Goal: Check status: Check status

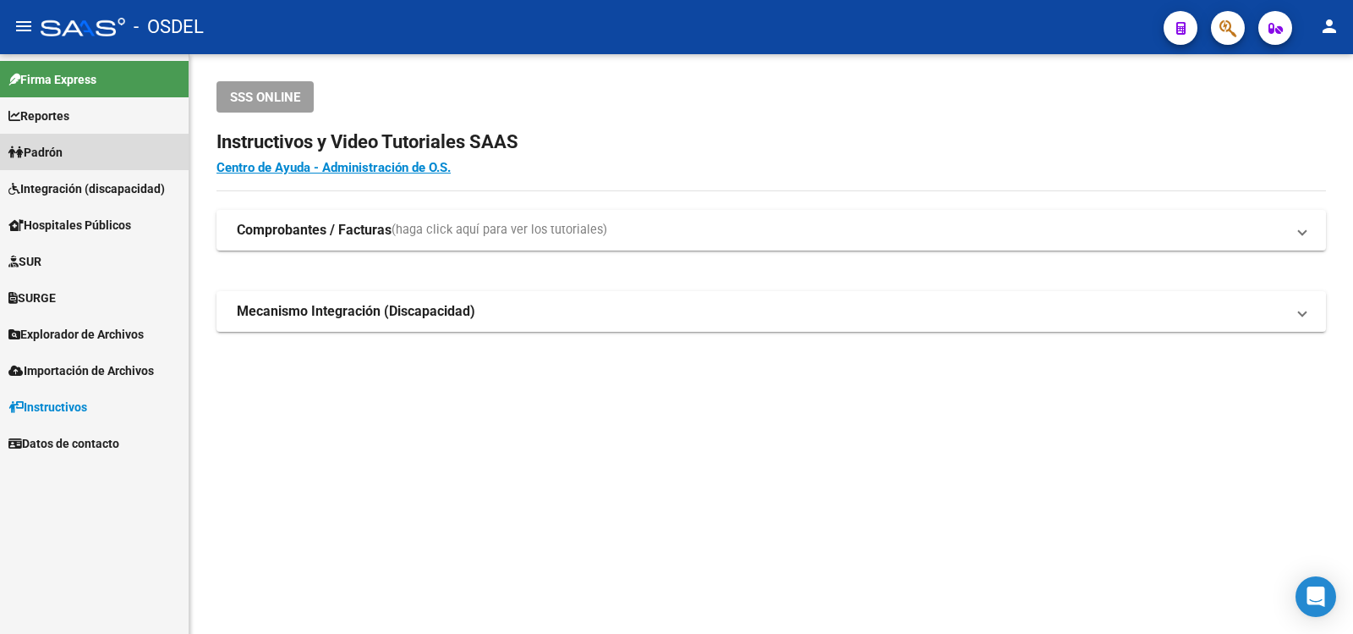
click at [58, 151] on span "Padrón" at bounding box center [35, 152] width 54 height 19
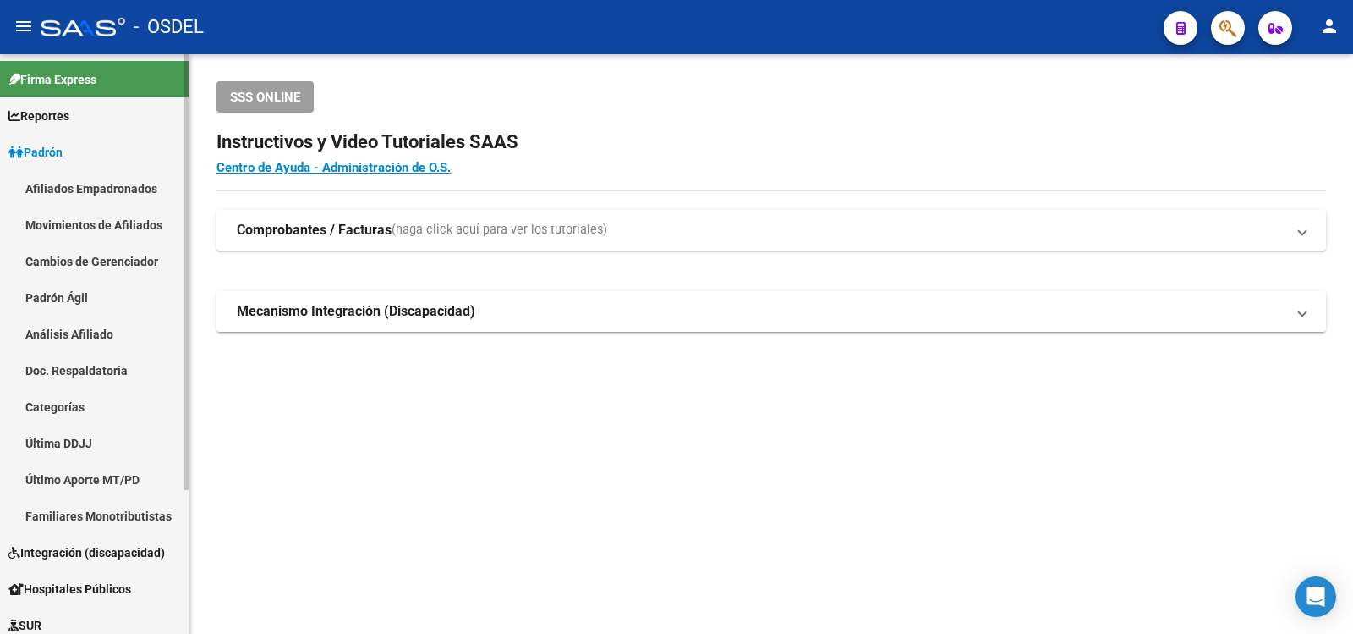
click at [64, 332] on link "Análisis Afiliado" at bounding box center [94, 334] width 189 height 36
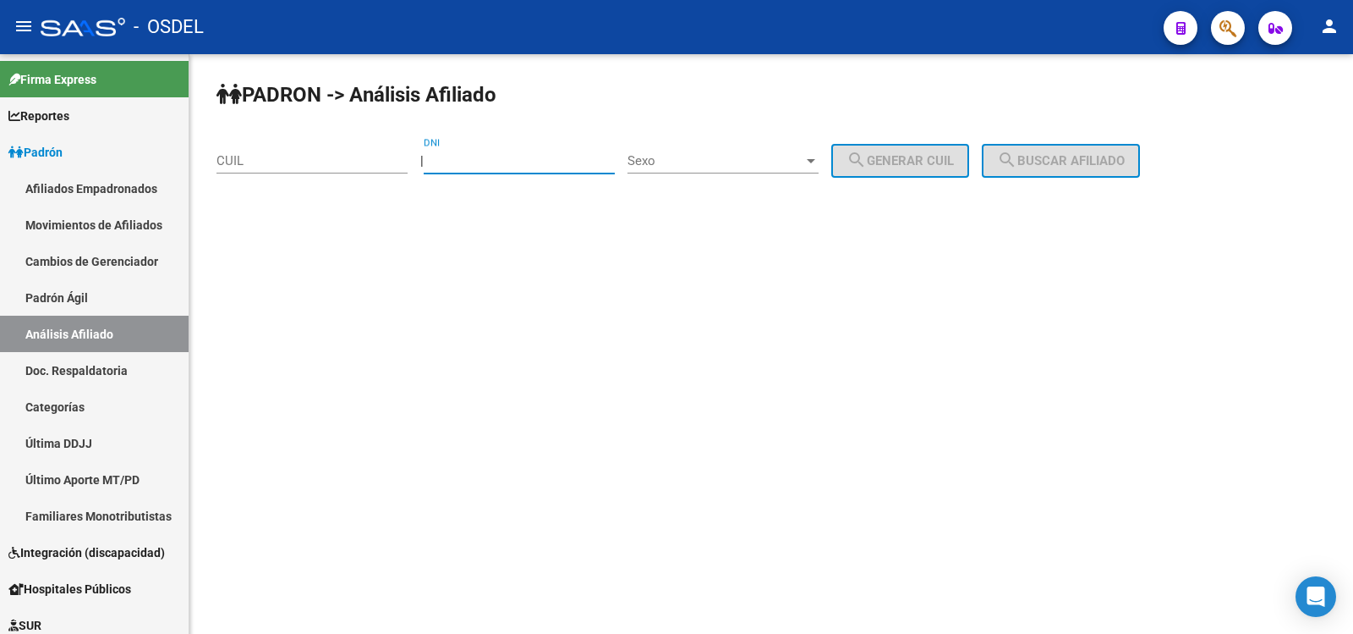
click at [487, 157] on input "DNI" at bounding box center [519, 160] width 191 height 15
type input "35602418"
click at [819, 156] on div at bounding box center [811, 161] width 15 height 14
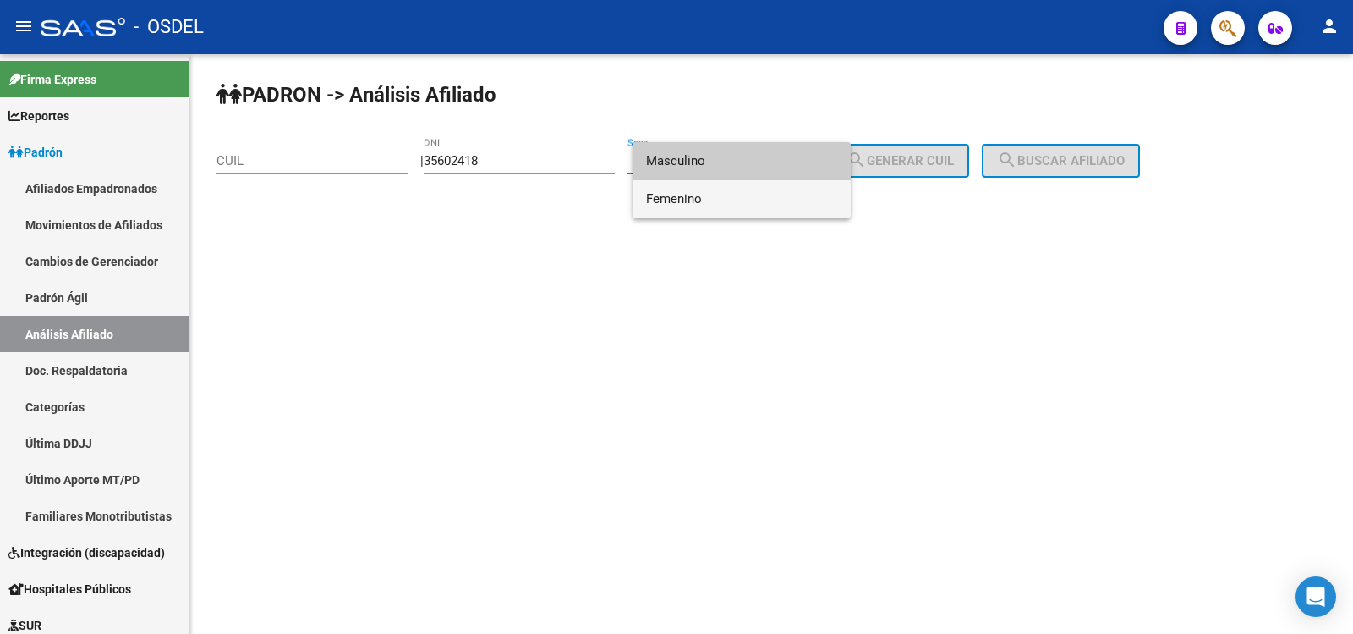
click at [665, 195] on span "Femenino" at bounding box center [741, 199] width 191 height 38
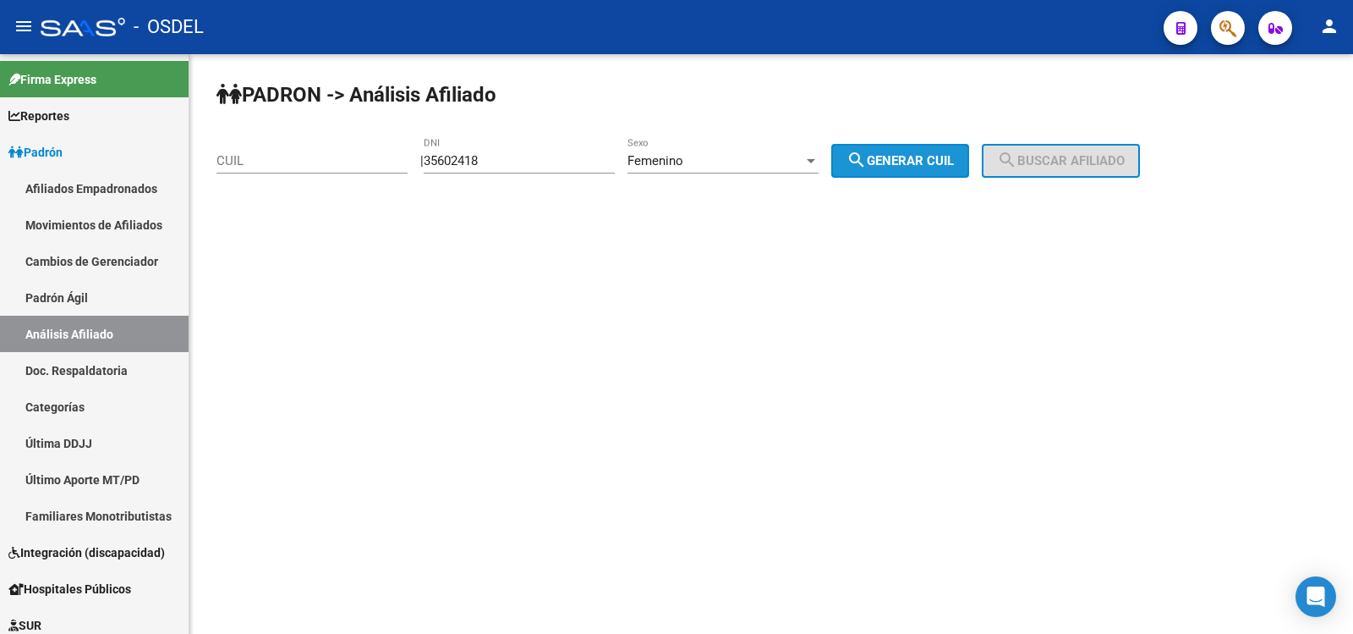
click at [947, 161] on span "search Generar CUIL" at bounding box center [900, 160] width 107 height 15
type input "23-35602418-4"
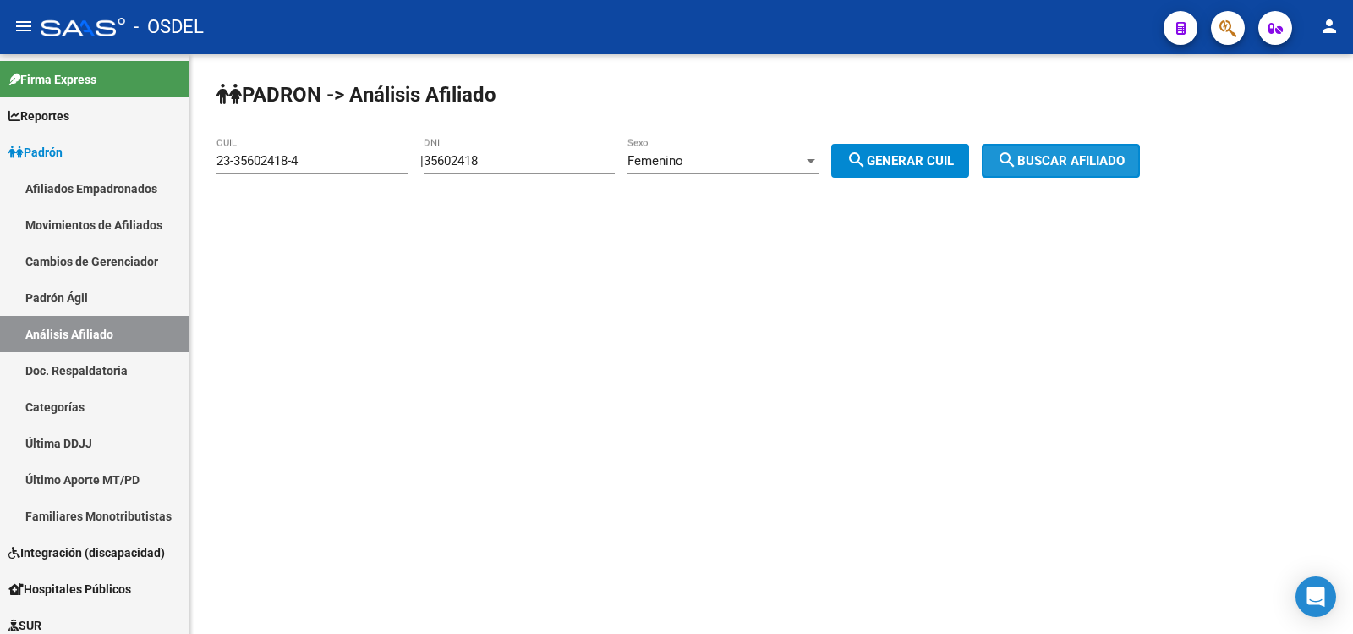
click at [1094, 154] on span "search Buscar afiliado" at bounding box center [1061, 160] width 128 height 15
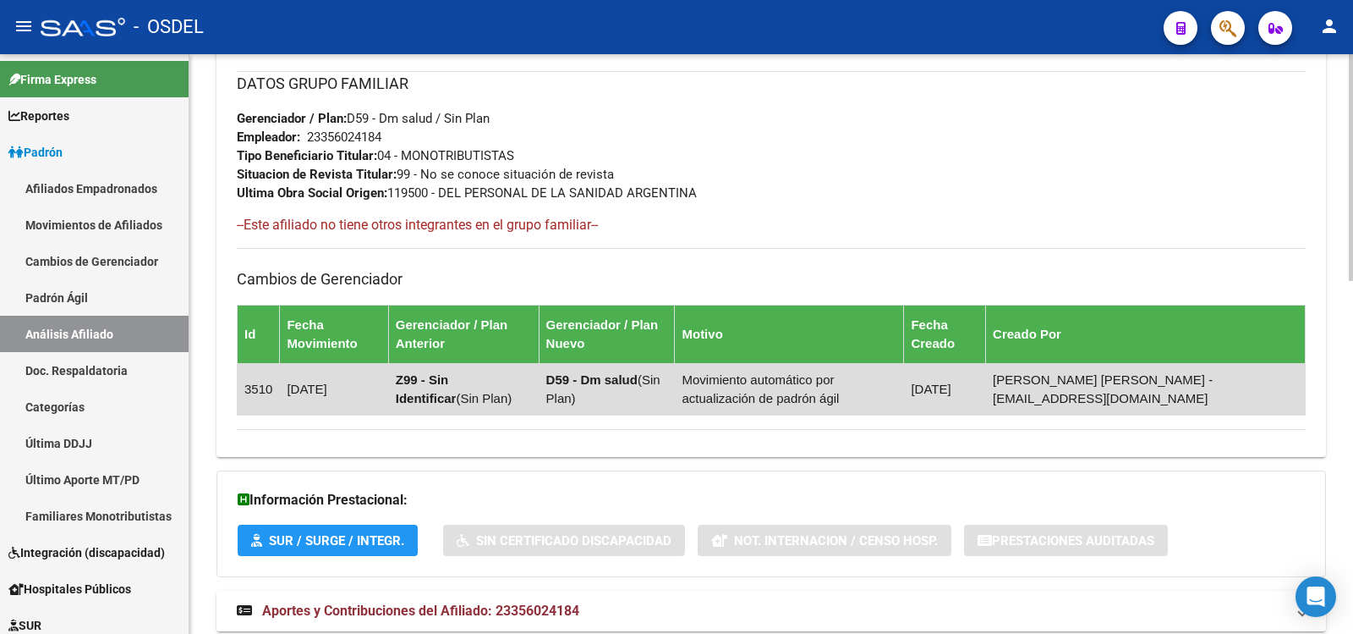
scroll to position [903, 0]
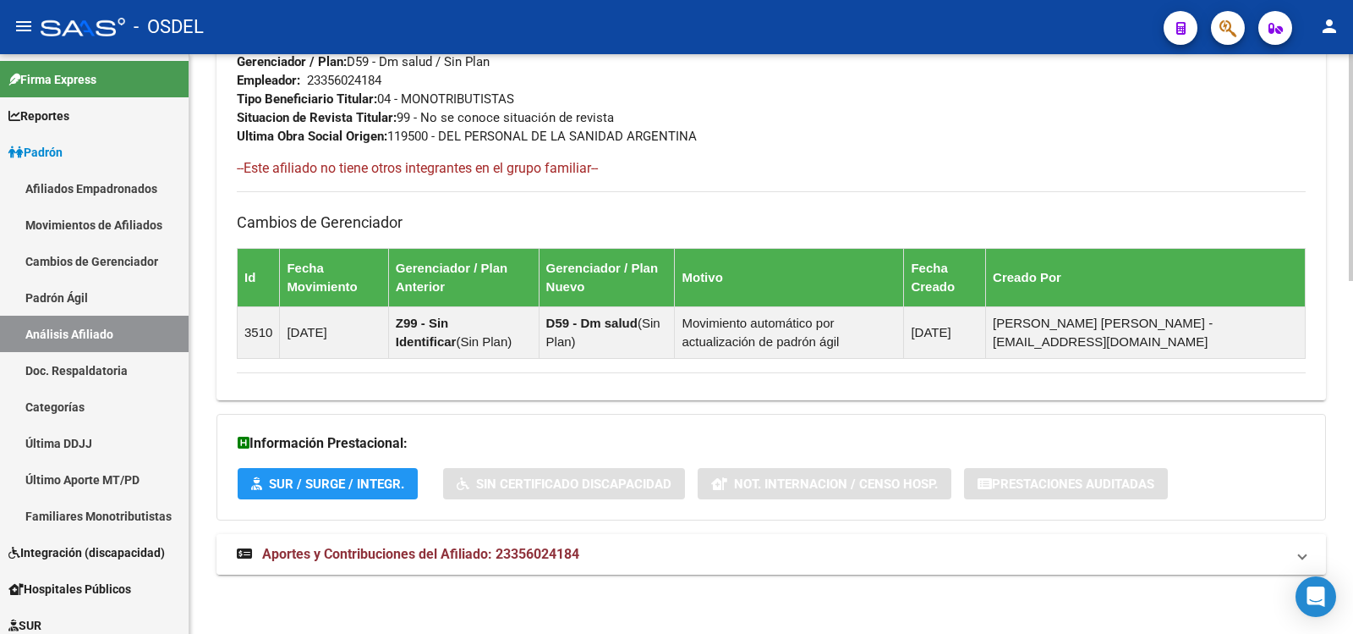
click at [412, 550] on span "Aportes y Contribuciones del Afiliado: 23356024184" at bounding box center [420, 554] width 317 height 16
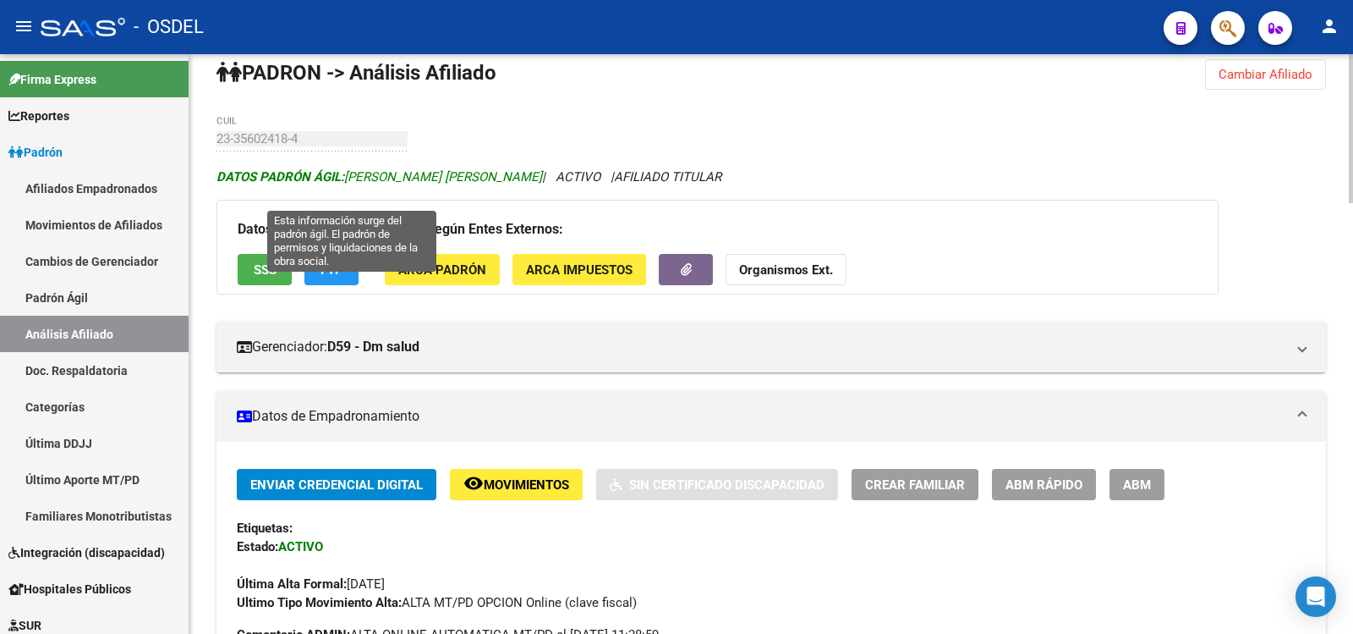
scroll to position [0, 0]
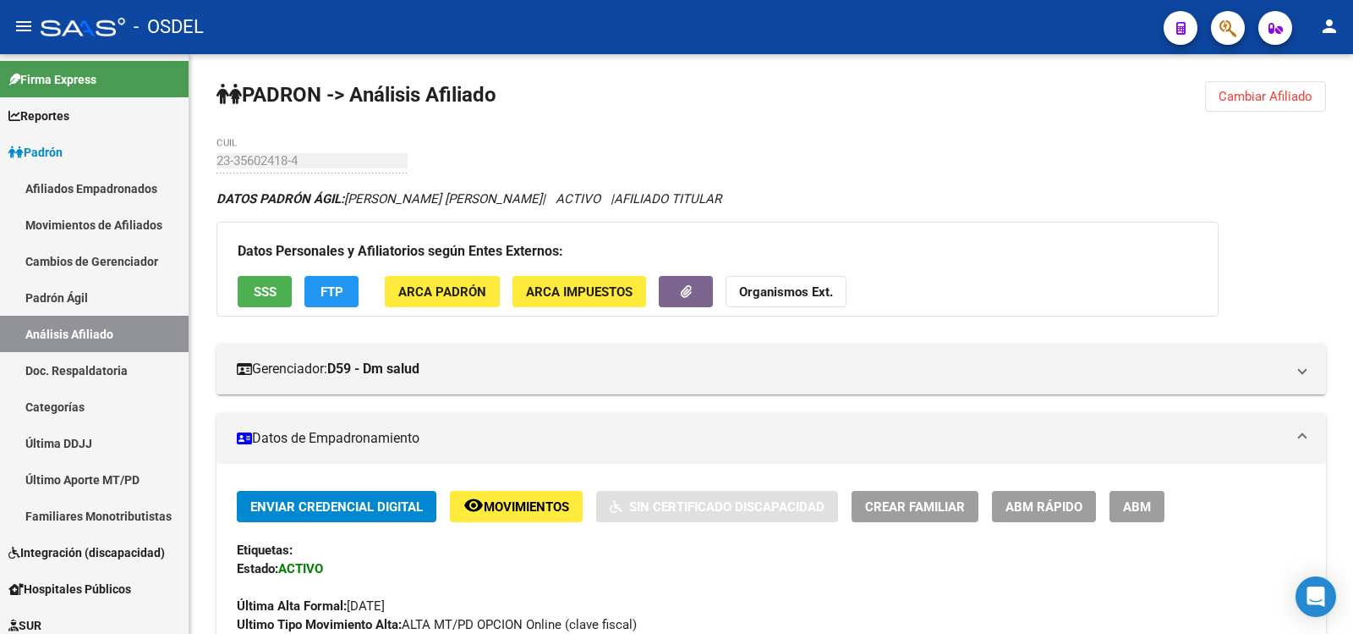
click at [945, 23] on div "- OSDEL" at bounding box center [596, 26] width 1110 height 37
click at [1063, 25] on div "- OSDEL" at bounding box center [596, 26] width 1110 height 37
click at [1281, 94] on span "Cambiar Afiliado" at bounding box center [1266, 96] width 94 height 15
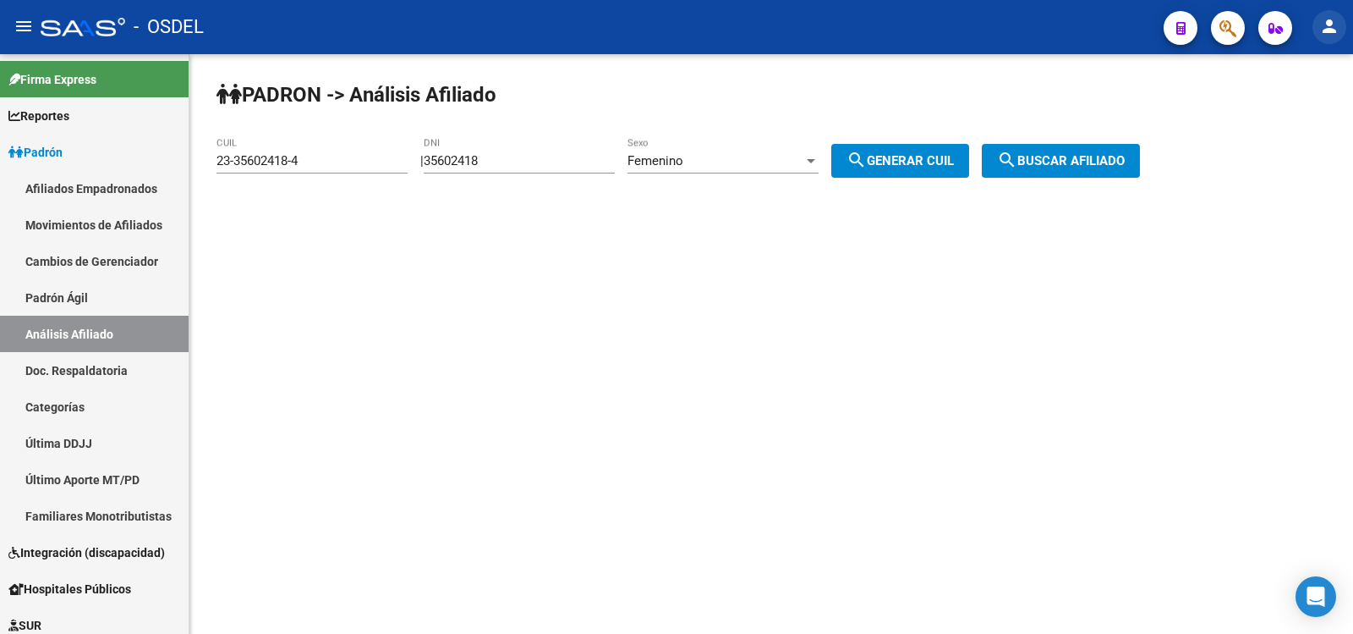
click at [1331, 25] on mat-icon "person" at bounding box center [1330, 26] width 20 height 20
click at [1302, 109] on button "exit_to_app Salir" at bounding box center [1294, 111] width 103 height 41
